Goal: Information Seeking & Learning: Check status

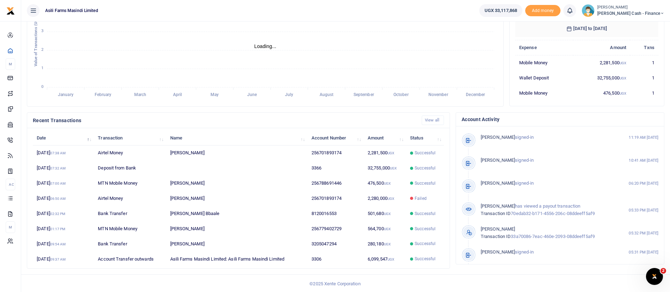
scroll to position [130, 0]
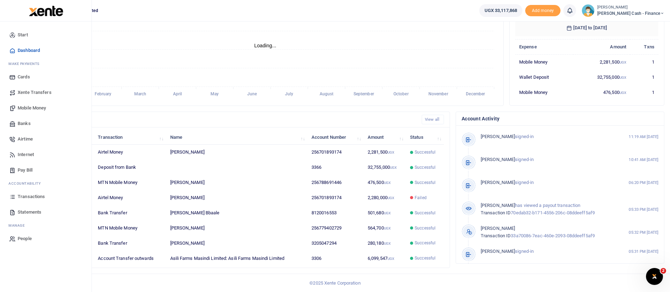
click at [36, 195] on span "Transactions" at bounding box center [31, 196] width 27 height 7
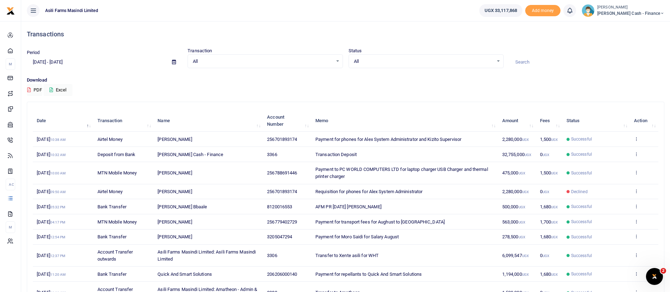
click at [168, 61] on span at bounding box center [174, 62] width 16 height 12
click at [175, 62] on icon at bounding box center [174, 62] width 4 height 5
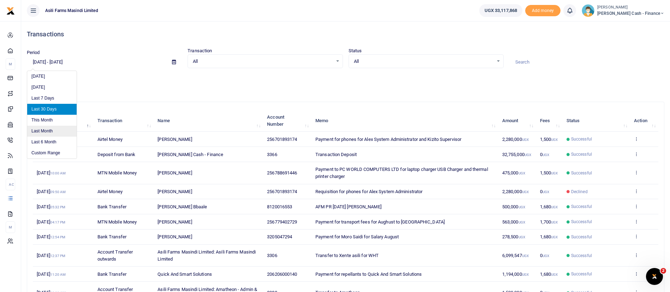
click at [52, 131] on li "Last Month" at bounding box center [51, 131] width 49 height 11
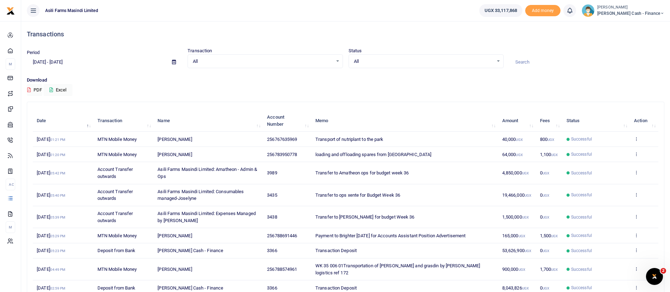
click at [174, 61] on icon at bounding box center [174, 62] width 4 height 5
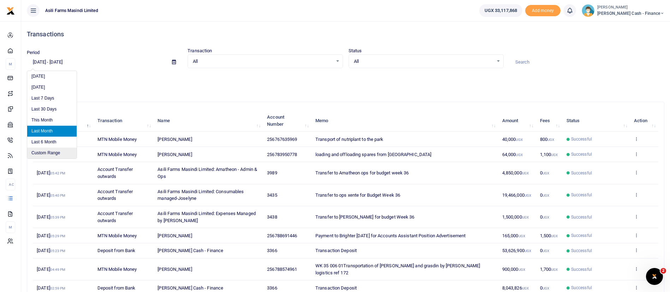
click at [65, 151] on li "Custom Range" at bounding box center [51, 153] width 49 height 11
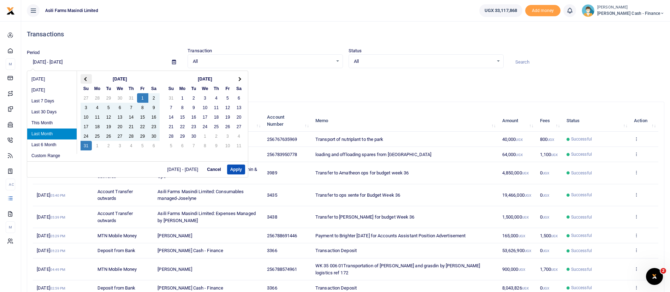
click at [88, 79] on span at bounding box center [86, 79] width 4 height 4
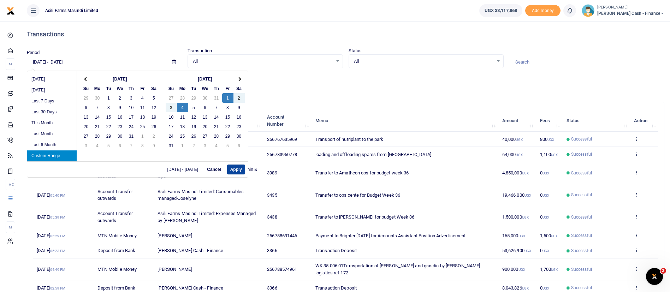
click at [239, 172] on button "Apply" at bounding box center [236, 170] width 18 height 10
type input "[DATE] - [DATE]"
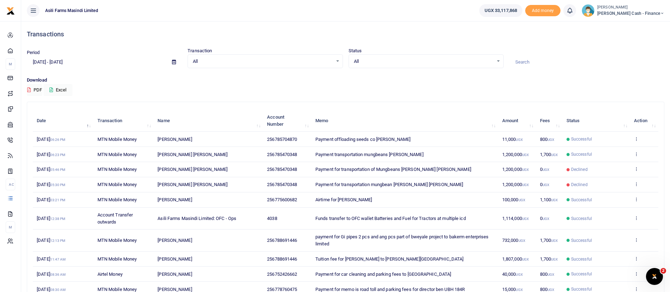
scroll to position [53, 0]
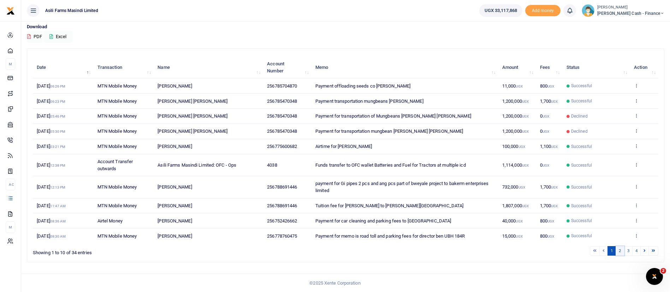
click at [622, 250] on link "2" at bounding box center [620, 251] width 8 height 10
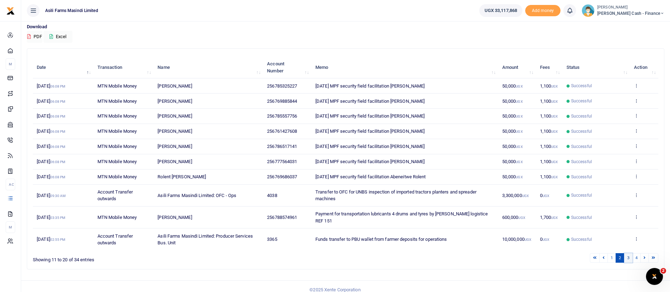
click at [627, 253] on link "3" at bounding box center [629, 258] width 8 height 10
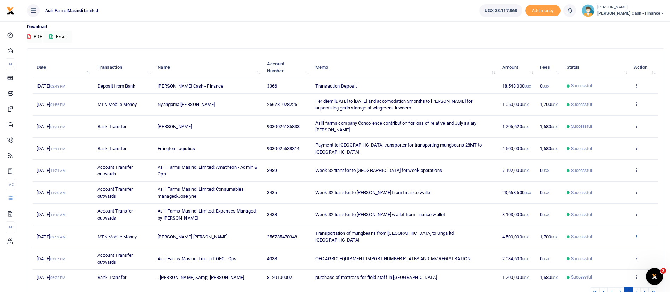
click at [637, 234] on icon at bounding box center [636, 236] width 5 height 5
click at [613, 236] on link "View details" at bounding box center [611, 238] width 56 height 10
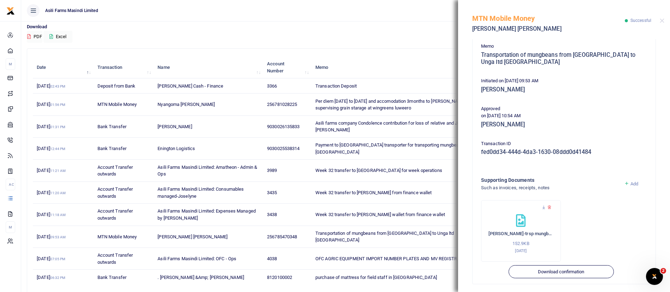
scroll to position [121, 0]
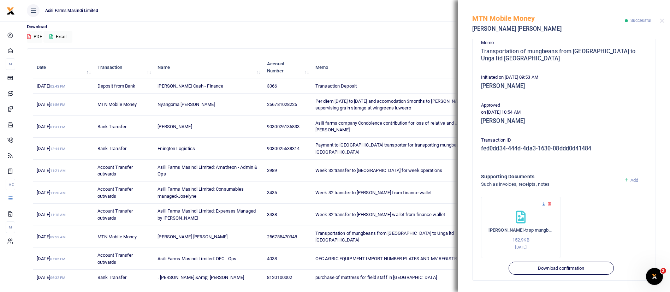
click at [545, 204] on icon at bounding box center [544, 204] width 5 height 5
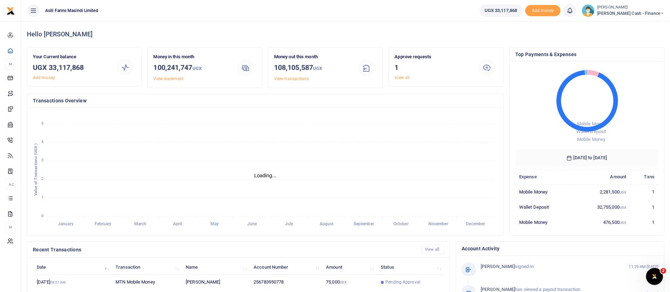
scroll to position [130, 0]
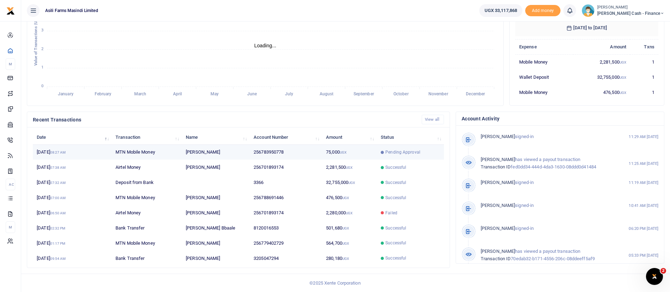
click at [397, 153] on span "Pending Approval" at bounding box center [403, 152] width 35 height 6
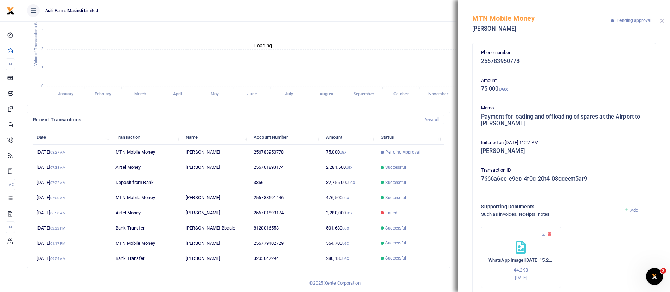
click at [662, 20] on button "Close" at bounding box center [662, 20] width 5 height 5
